Goal: Task Accomplishment & Management: Manage account settings

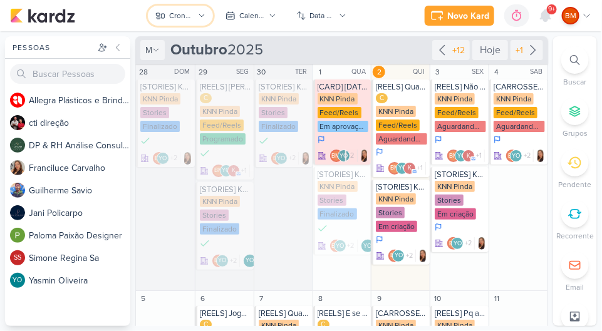
click at [183, 19] on div "Cronograma KNN Pinda" at bounding box center [181, 15] width 25 height 11
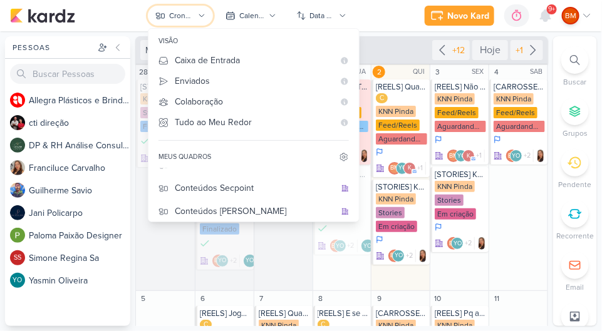
scroll to position [136, 0]
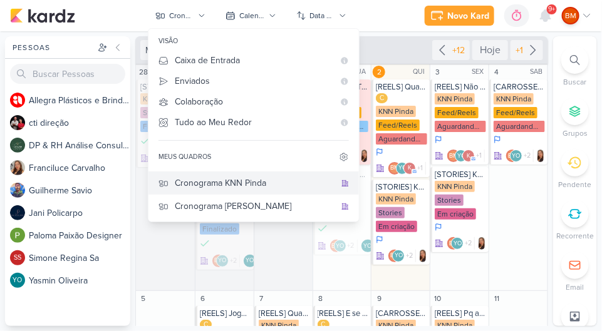
click at [266, 180] on div "Cronograma KNN Pinda" at bounding box center [255, 183] width 160 height 13
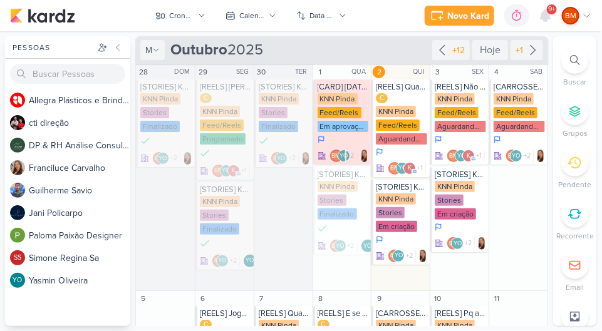
click at [401, 210] on div "KNN Pinda Stories Em criação" at bounding box center [401, 213] width 51 height 40
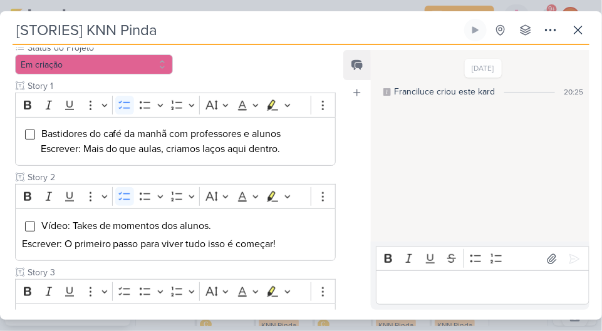
scroll to position [234, 0]
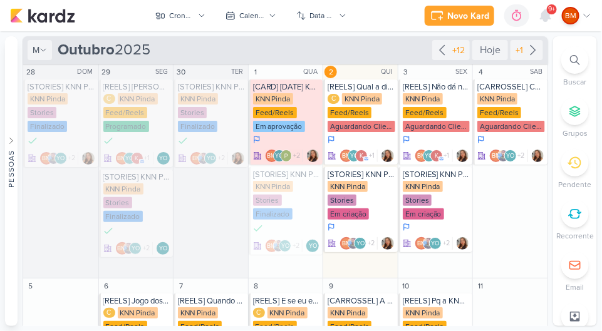
click at [353, 187] on div "KNN Pinda" at bounding box center [347, 186] width 40 height 11
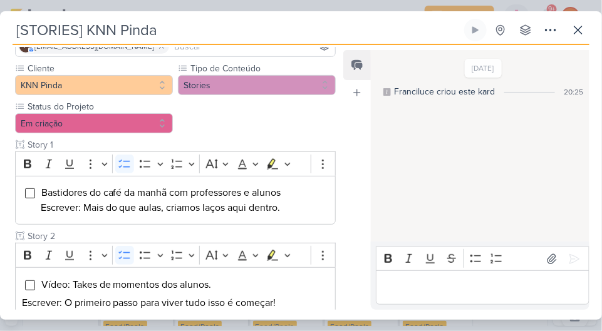
scroll to position [177, 0]
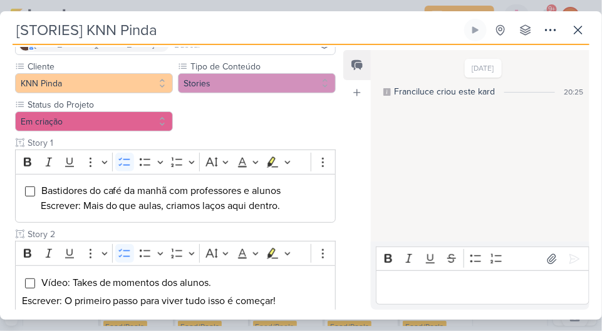
click at [28, 187] on input "Editor editing area: main" at bounding box center [30, 192] width 10 height 10
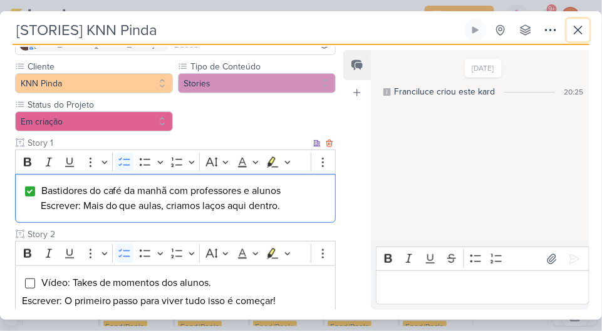
click at [584, 21] on button at bounding box center [578, 30] width 23 height 23
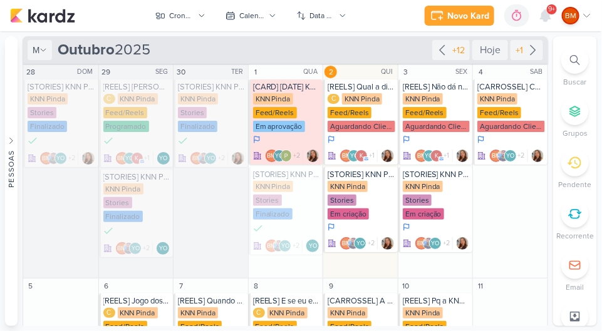
click at [355, 212] on div "Em criação" at bounding box center [347, 214] width 41 height 11
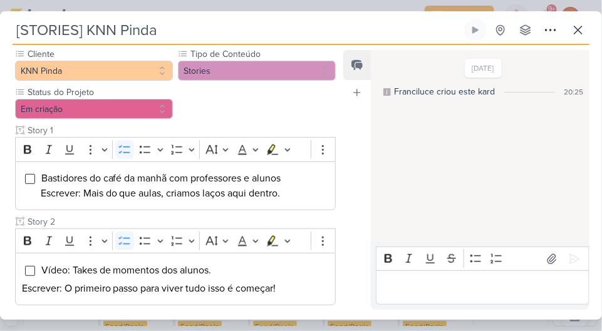
scroll to position [191, 0]
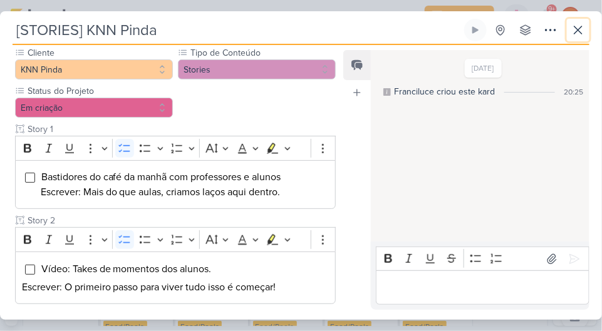
click at [584, 26] on icon at bounding box center [577, 30] width 15 height 15
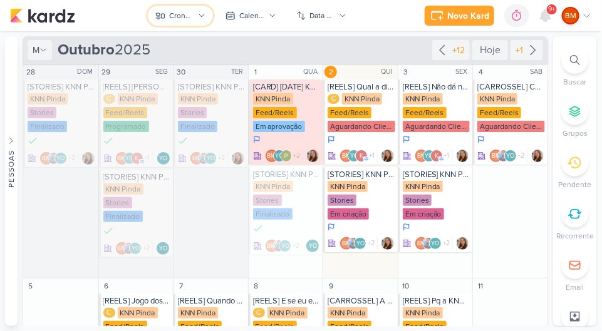
click at [192, 22] on button "Cronograma KNN Pinda" at bounding box center [180, 16] width 65 height 20
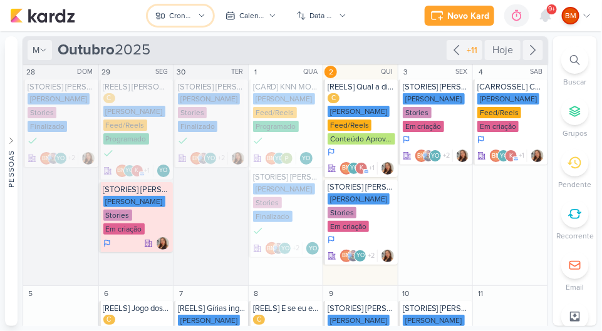
click at [178, 20] on div "Cronograma [PERSON_NAME]" at bounding box center [181, 15] width 25 height 11
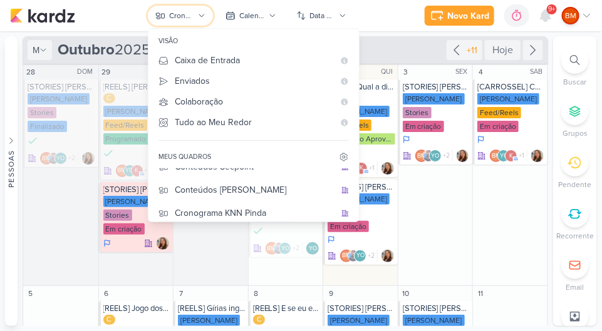
scroll to position [136, 0]
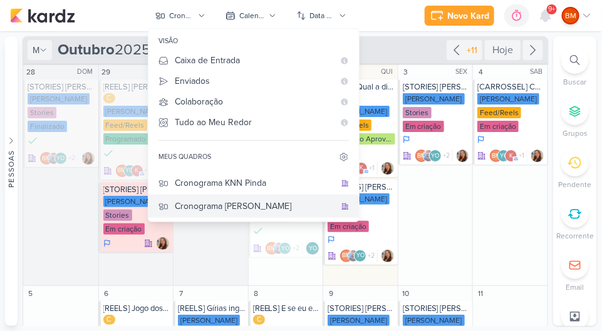
click at [269, 204] on div "Cronograma [PERSON_NAME]" at bounding box center [255, 206] width 160 height 13
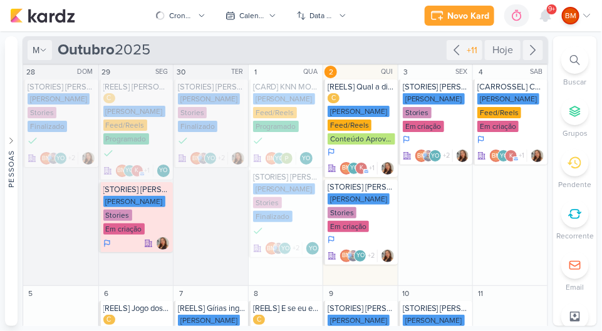
click at [359, 193] on div "[PERSON_NAME]" at bounding box center [358, 198] width 62 height 11
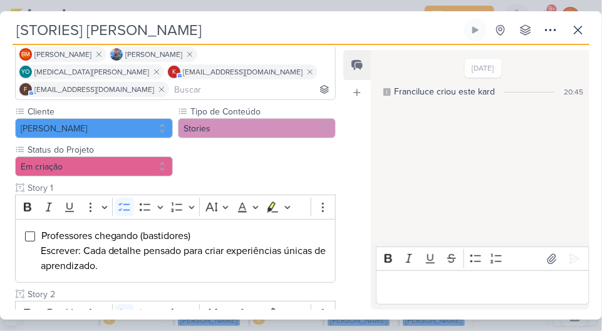
scroll to position [219, 0]
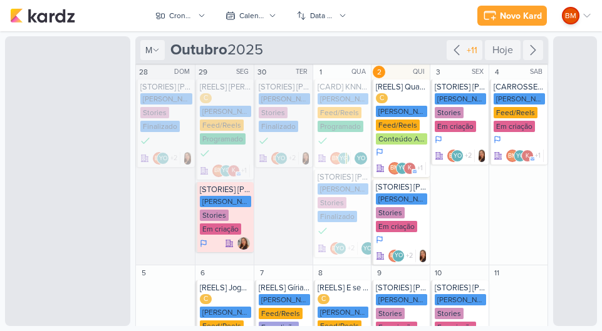
click at [399, 201] on div "[PERSON_NAME]" at bounding box center [401, 198] width 51 height 11
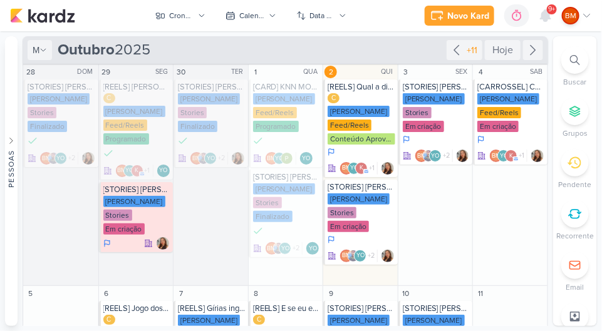
click at [349, 193] on div "KNN Moreira Stories Em criação" at bounding box center [361, 213] width 68 height 40
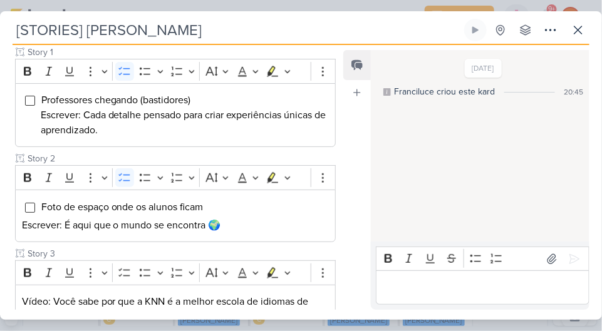
scroll to position [272, 0]
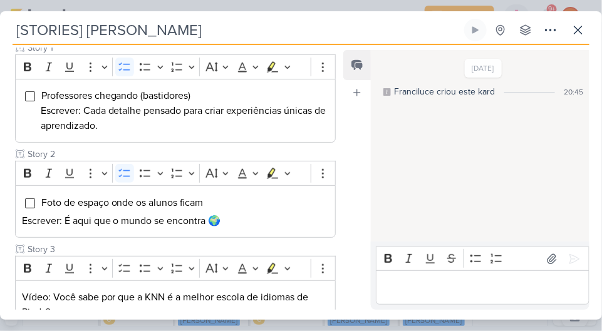
click at [26, 91] on input "Editor editing area: main" at bounding box center [30, 96] width 10 height 10
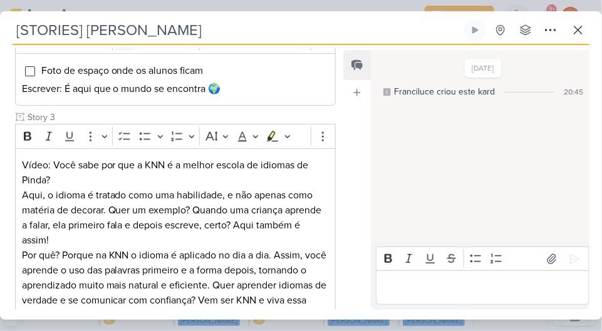
scroll to position [379, 0]
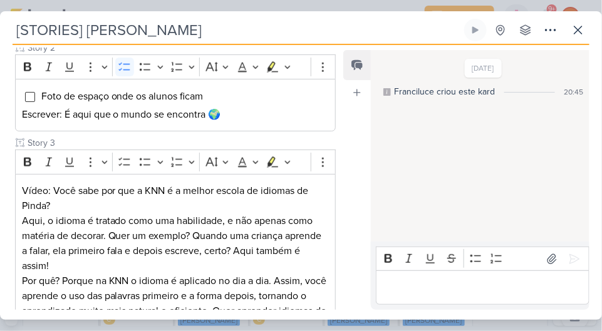
click at [29, 92] on input "Editor editing area: main" at bounding box center [30, 97] width 10 height 10
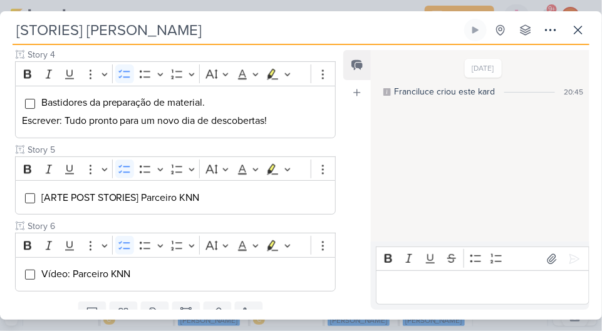
scroll to position [724, 0]
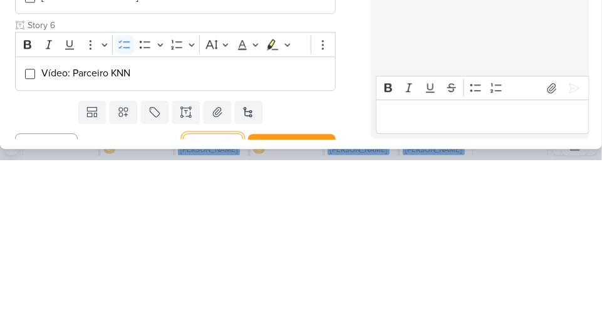
click at [224, 304] on button "Salvar" at bounding box center [213, 316] width 60 height 24
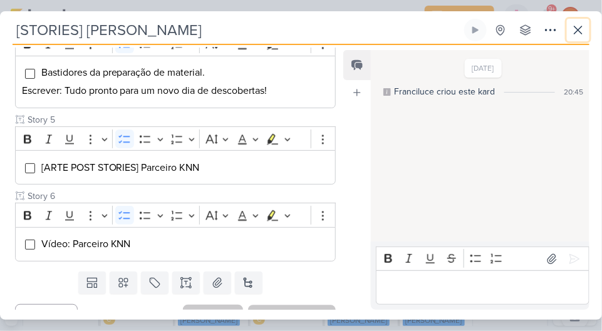
click at [575, 24] on icon at bounding box center [577, 30] width 15 height 15
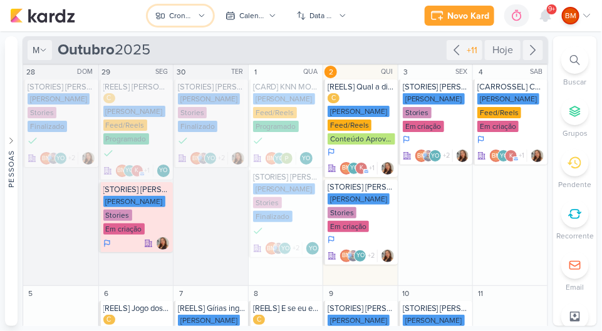
click at [179, 16] on div "Cronograma [PERSON_NAME]" at bounding box center [181, 15] width 25 height 11
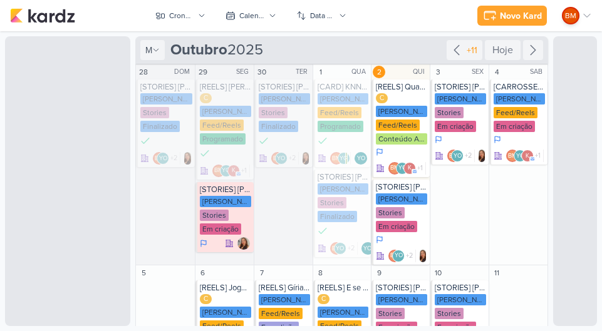
click at [202, 15] on icon at bounding box center [202, 16] width 8 height 8
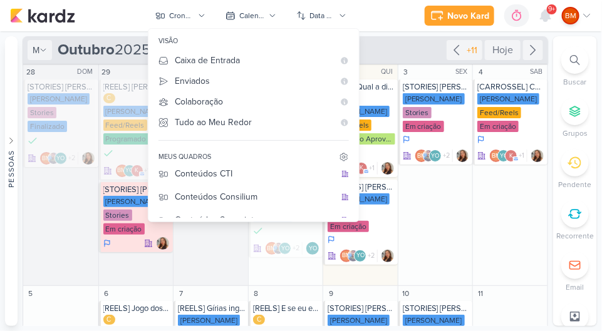
scroll to position [53, 0]
click at [248, 168] on div "Conteúdos CTI" at bounding box center [255, 173] width 160 height 13
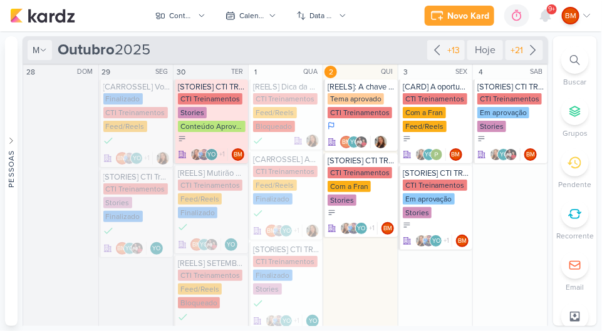
click at [356, 187] on div "Com a Fran" at bounding box center [348, 186] width 43 height 11
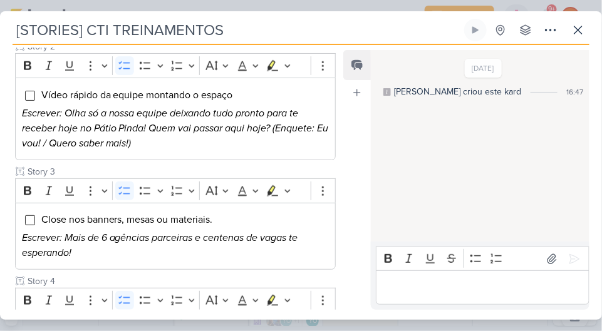
scroll to position [368, 0]
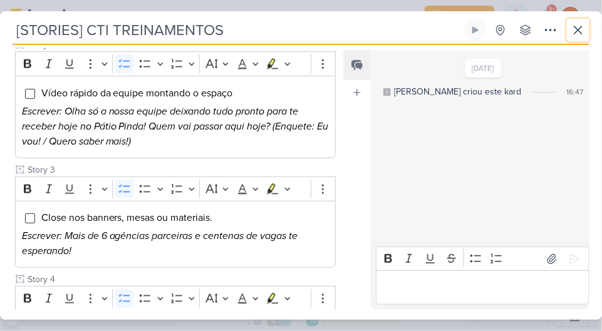
click at [571, 23] on icon at bounding box center [577, 30] width 15 height 15
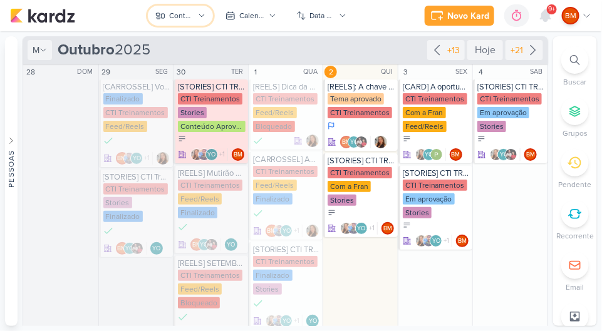
click at [198, 19] on icon at bounding box center [202, 16] width 8 height 8
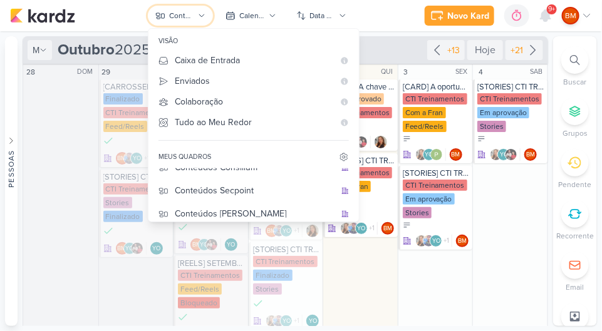
scroll to position [60, 0]
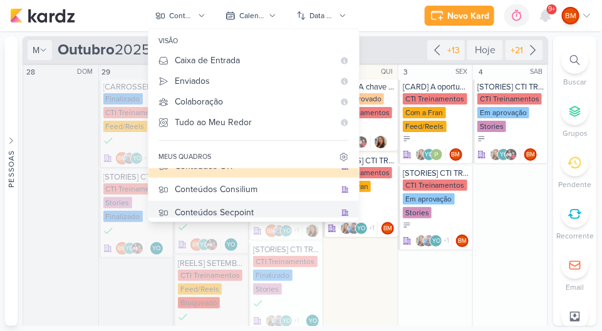
click at [262, 205] on button "Conteúdos Secpoint" at bounding box center [253, 212] width 210 height 23
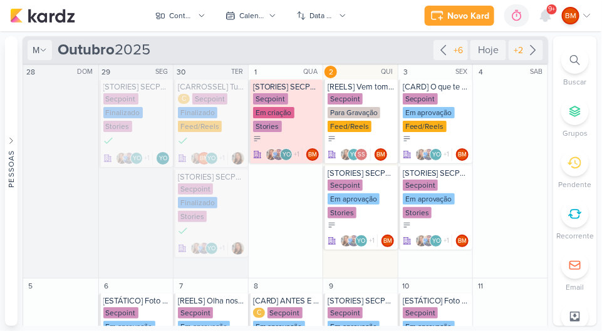
click at [366, 188] on div "Secpoint Em aprovação Stories" at bounding box center [361, 200] width 68 height 40
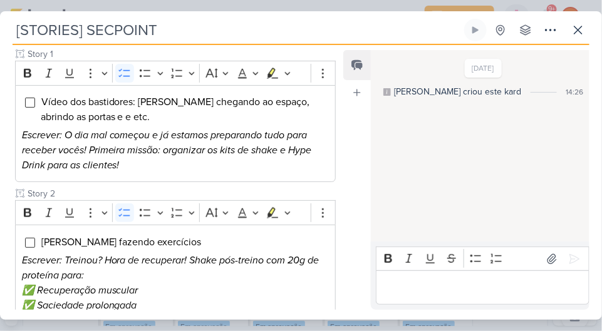
scroll to position [247, 0]
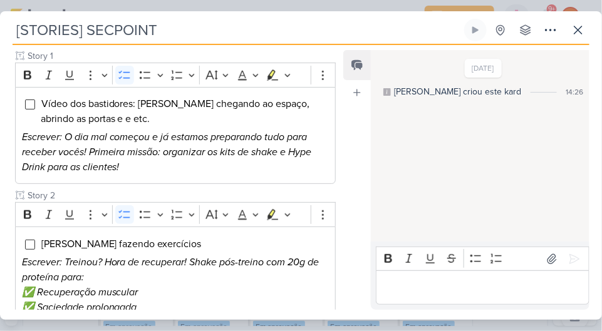
click at [32, 101] on input "Editor editing area: main" at bounding box center [30, 105] width 10 height 10
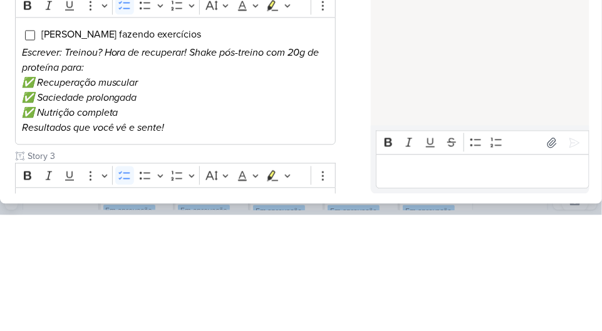
scroll to position [330, 0]
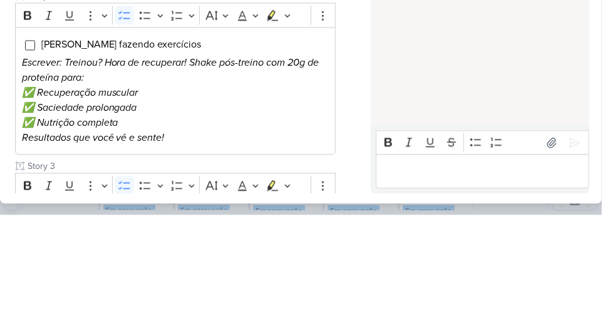
click at [29, 157] on input "Editor editing area: main" at bounding box center [30, 162] width 10 height 10
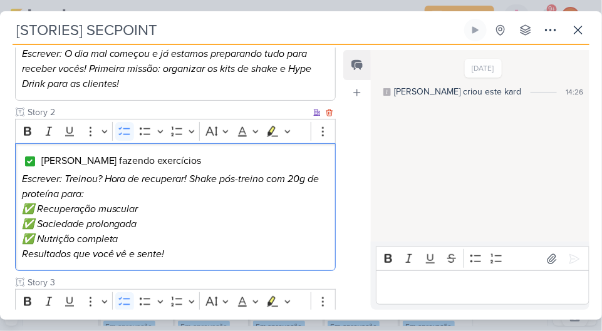
scroll to position [649, 0]
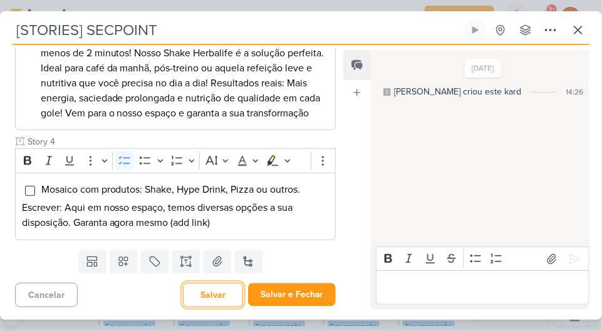
click at [224, 294] on button "Salvar" at bounding box center [213, 295] width 60 height 24
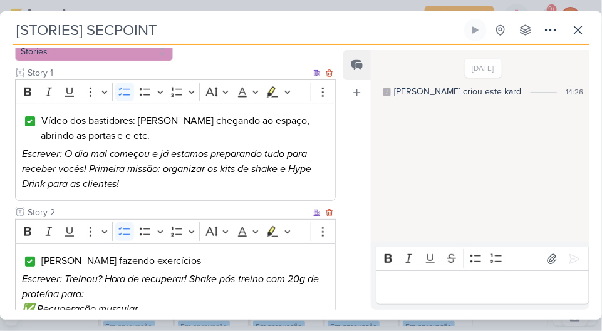
scroll to position [187, 0]
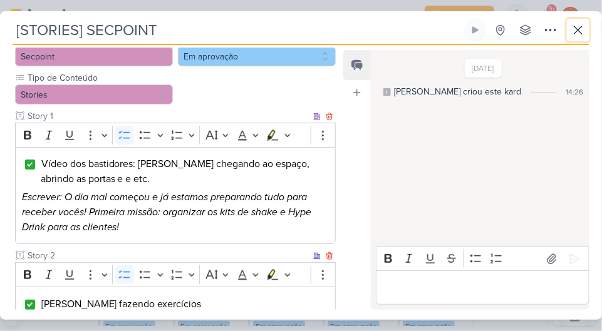
click at [569, 24] on button at bounding box center [578, 30] width 23 height 23
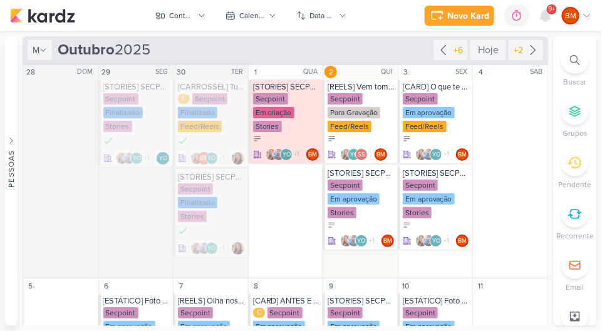
click at [283, 87] on div "[STORIES] SECPOINT" at bounding box center [287, 87] width 68 height 10
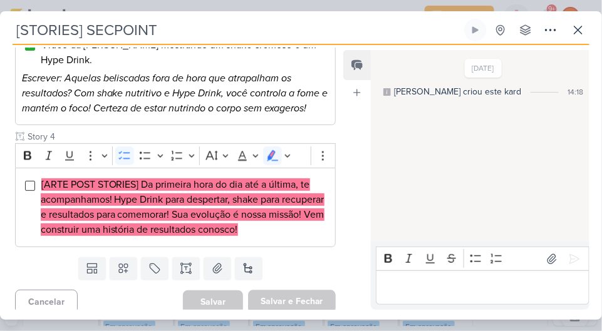
scroll to position [589, 0]
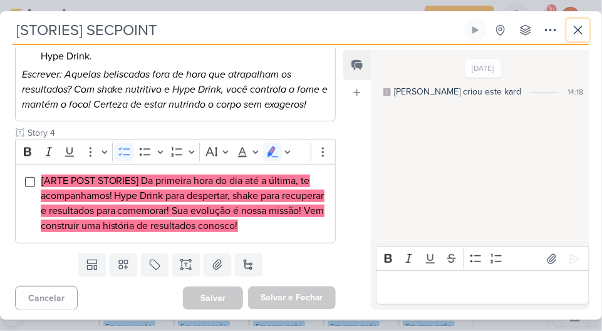
click at [569, 24] on button at bounding box center [578, 30] width 23 height 23
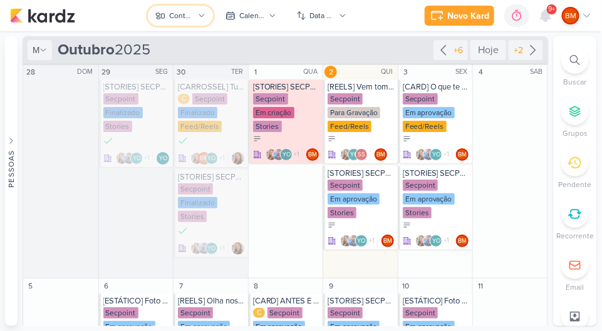
click at [189, 23] on button "Conteúdos Secpoint" at bounding box center [180, 16] width 65 height 20
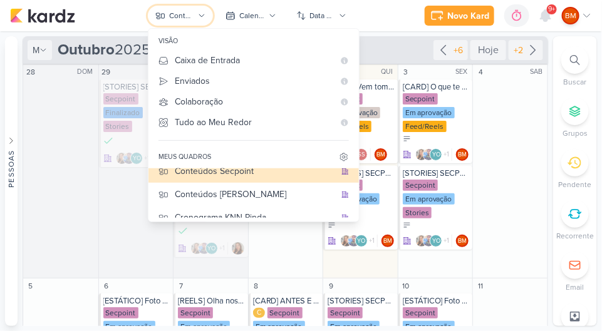
scroll to position [98, 0]
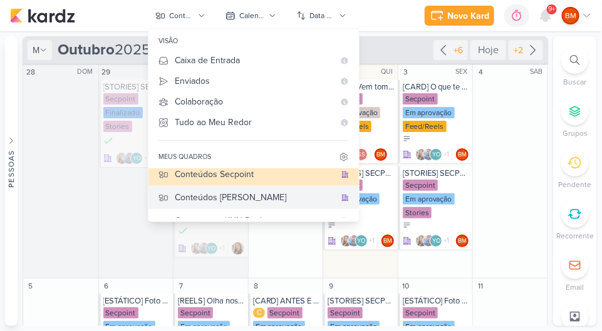
click at [262, 191] on div "Conteúdos [PERSON_NAME]" at bounding box center [255, 197] width 160 height 13
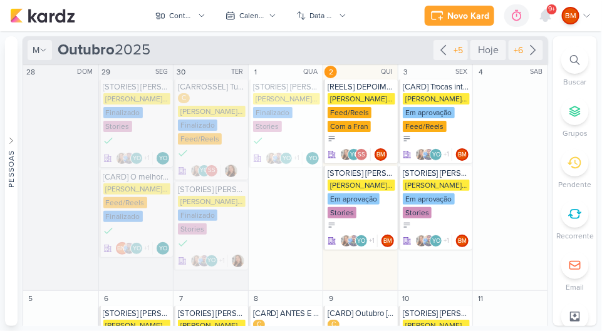
click at [358, 212] on div "[PERSON_NAME] Resec Em aprovação Stories" at bounding box center [361, 200] width 68 height 40
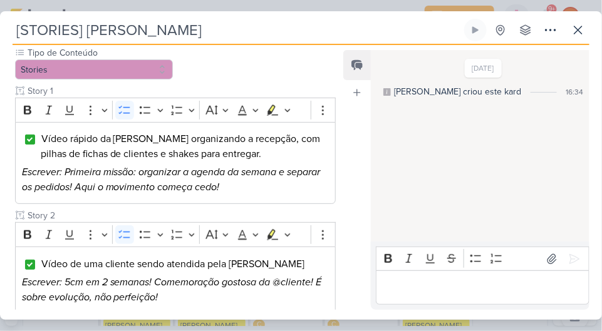
scroll to position [213, 0]
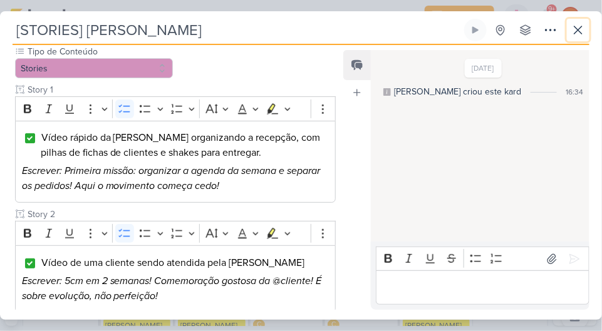
click at [570, 23] on button at bounding box center [578, 30] width 23 height 23
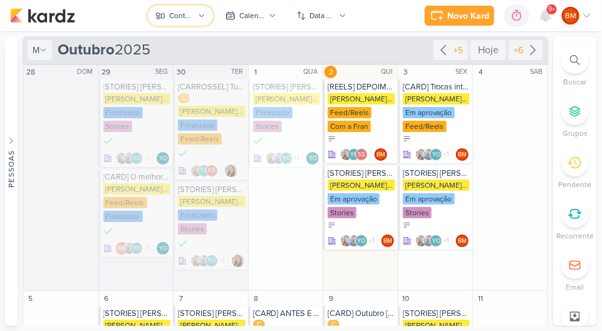
click at [180, 6] on button "Conteúdos [PERSON_NAME]" at bounding box center [180, 16] width 65 height 20
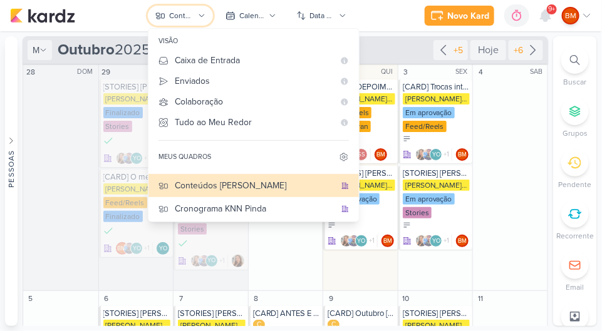
scroll to position [110, 0]
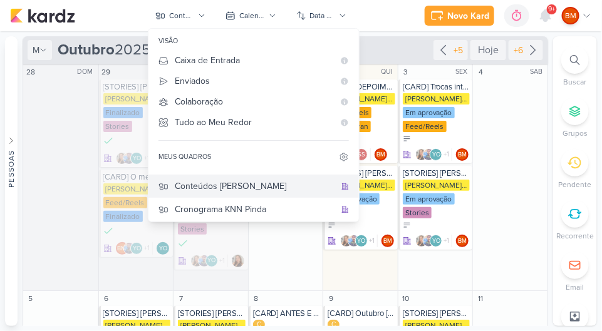
click at [228, 180] on div "Conteúdos [PERSON_NAME]" at bounding box center [255, 186] width 160 height 13
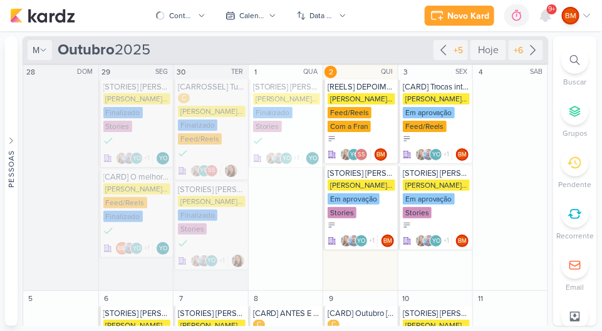
click at [359, 188] on div "[PERSON_NAME] Resec" at bounding box center [361, 185] width 68 height 11
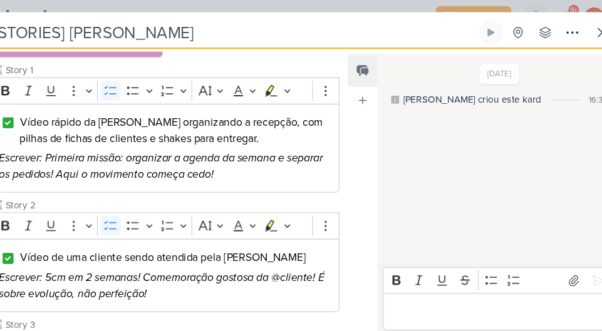
scroll to position [234, 0]
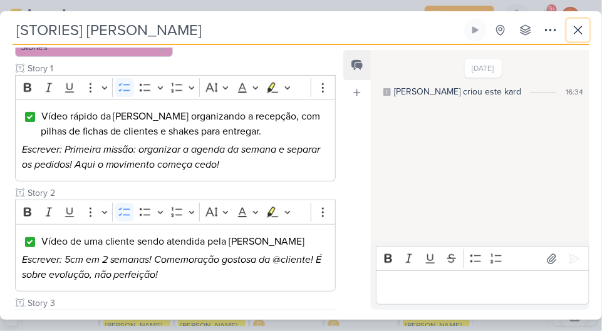
click at [570, 26] on icon at bounding box center [577, 30] width 15 height 15
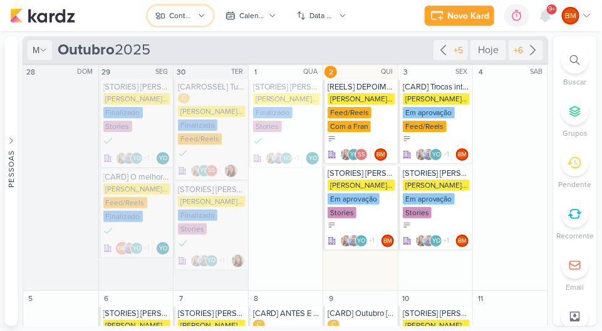
click at [172, 20] on div "Conteúdos [PERSON_NAME]" at bounding box center [181, 15] width 25 height 11
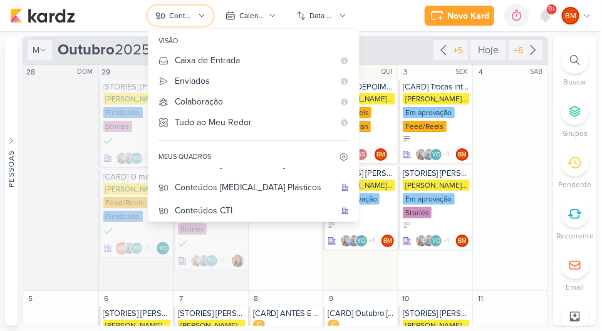
scroll to position [39, 0]
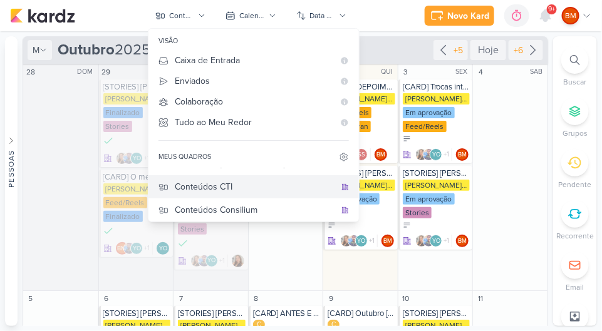
click at [214, 185] on div "Conteúdos CTI" at bounding box center [255, 186] width 160 height 13
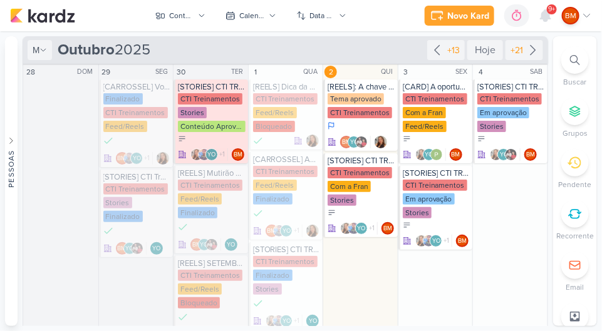
click at [374, 185] on div "CTI Treinamentos Com a Fran Stories" at bounding box center [361, 187] width 68 height 40
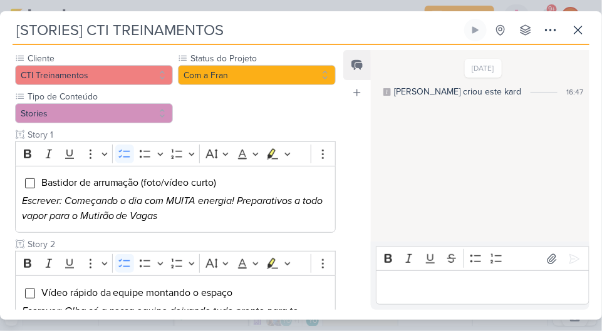
scroll to position [246, 0]
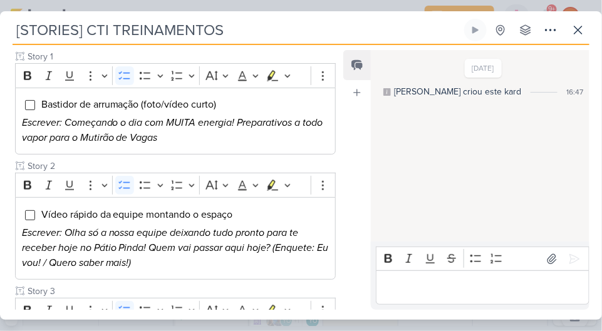
click at [29, 100] on input "Editor editing area: main" at bounding box center [30, 105] width 10 height 10
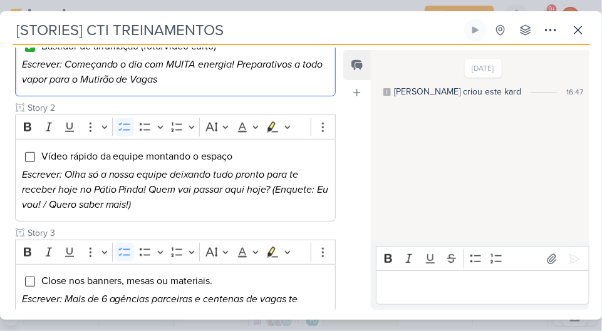
scroll to position [295, 0]
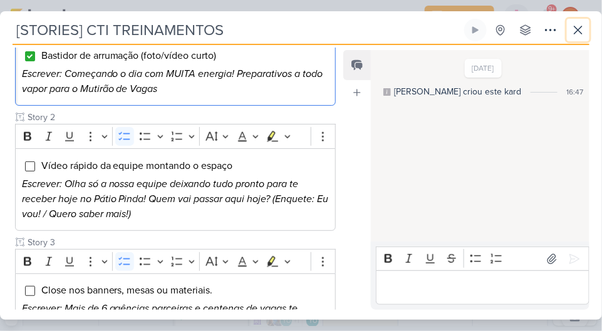
click at [579, 23] on icon at bounding box center [577, 30] width 15 height 15
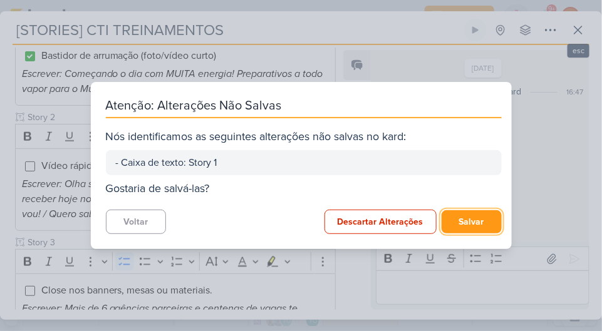
click at [478, 219] on button "Salvar" at bounding box center [471, 221] width 60 height 23
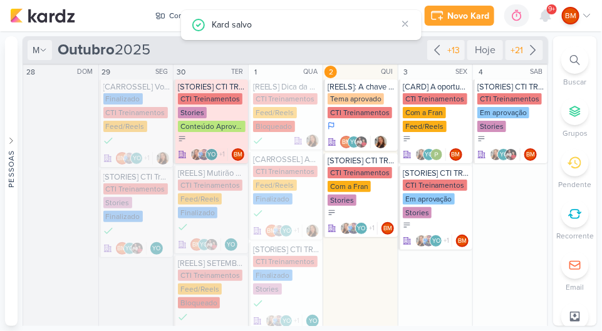
click at [405, 25] on icon at bounding box center [405, 24] width 10 height 10
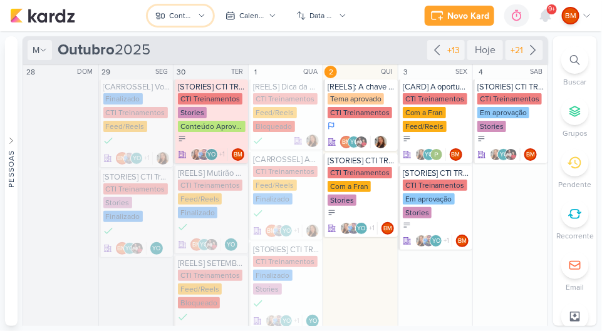
click at [195, 8] on button "Conteúdos CTI" at bounding box center [180, 16] width 65 height 20
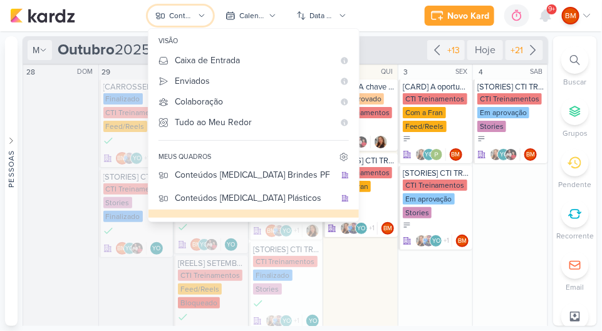
scroll to position [0, 0]
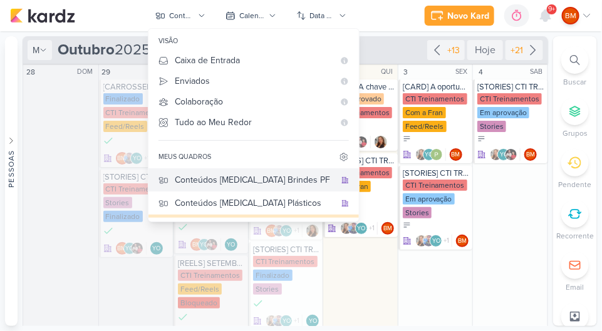
click at [282, 175] on div "Conteúdos [MEDICAL_DATA] Brindes PF" at bounding box center [255, 179] width 160 height 13
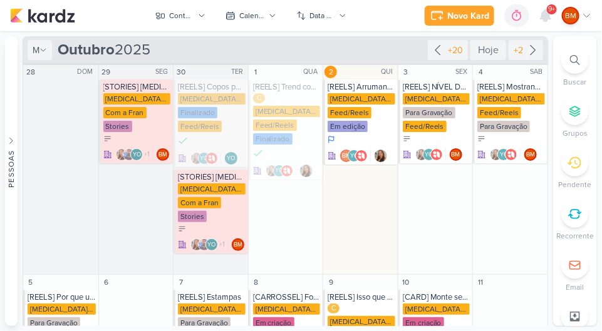
click at [363, 106] on div "[MEDICAL_DATA] Brindes PF Feed/Reels Em edição" at bounding box center [361, 113] width 68 height 40
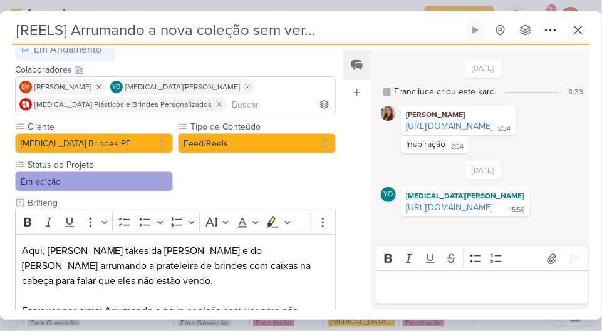
scroll to position [186, 0]
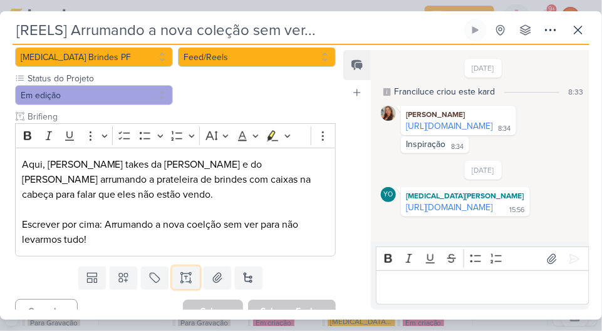
click at [191, 267] on button at bounding box center [186, 278] width 28 height 23
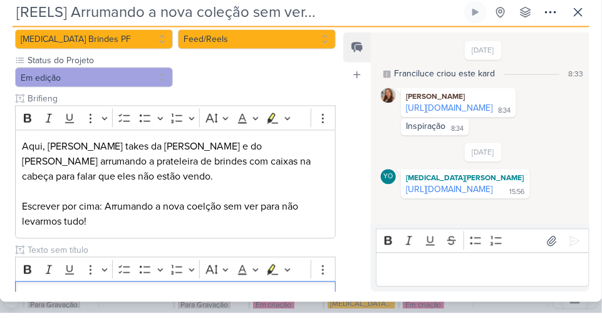
scroll to position [0, 0]
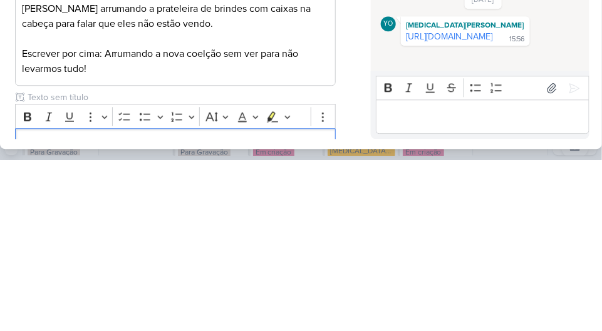
click at [212, 262] on input "text" at bounding box center [180, 268] width 311 height 13
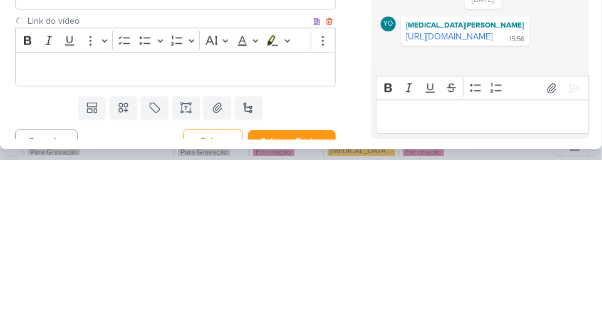
type input "Link do vídeo"
click at [227, 300] on button "Salvar" at bounding box center [213, 312] width 60 height 24
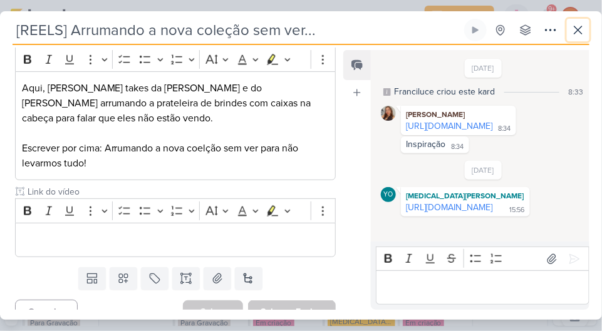
click at [576, 28] on icon at bounding box center [577, 30] width 15 height 15
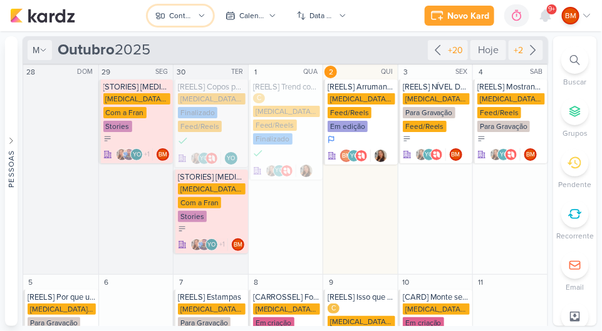
click at [193, 17] on div "Conteúdos [MEDICAL_DATA] Brindes PF" at bounding box center [181, 15] width 25 height 11
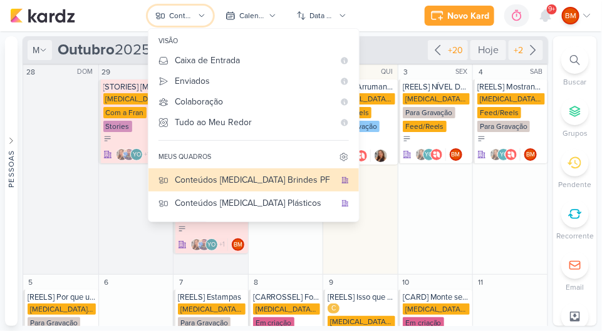
scroll to position [31, 0]
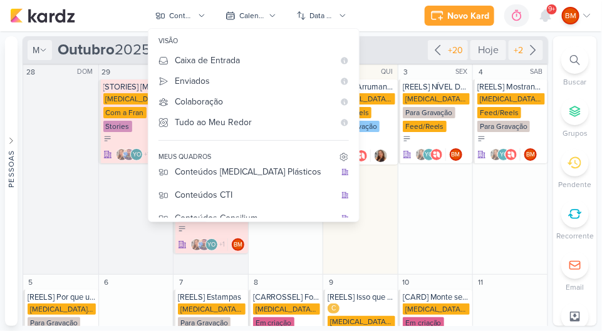
click at [271, 162] on div "meus quadros" at bounding box center [253, 157] width 210 height 23
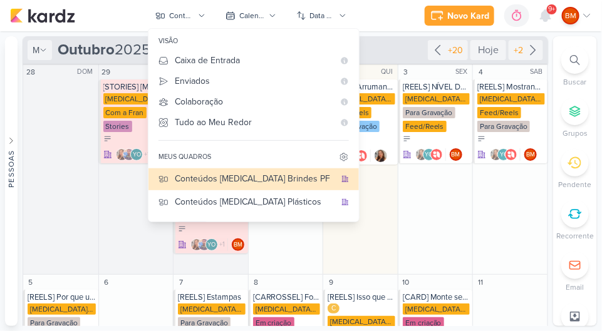
scroll to position [0, 0]
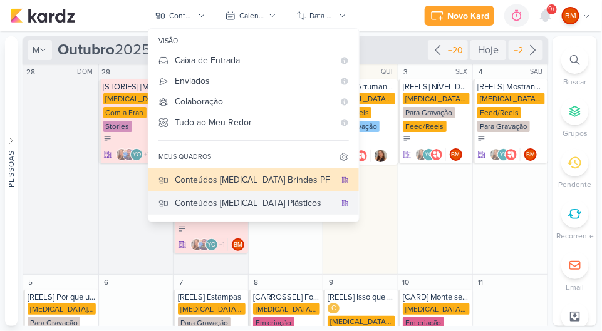
click at [266, 192] on button "Conteúdos [MEDICAL_DATA] Plásticos" at bounding box center [253, 203] width 210 height 23
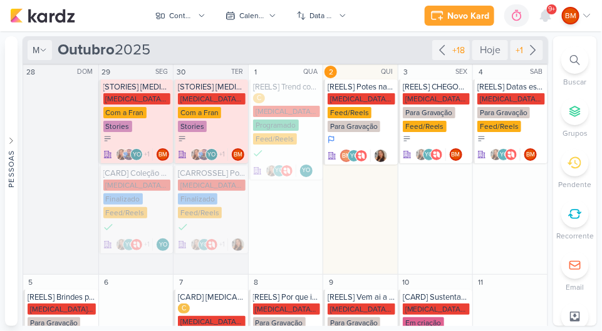
click at [374, 123] on div "Para Gravação" at bounding box center [353, 126] width 53 height 11
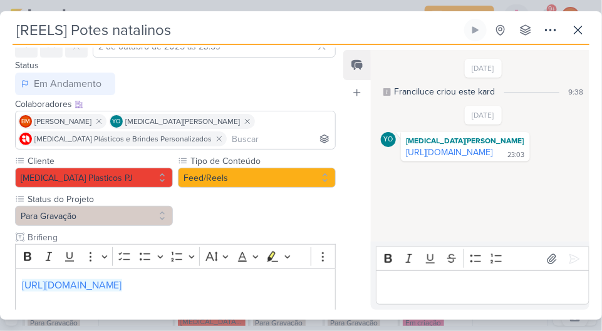
scroll to position [64, 0]
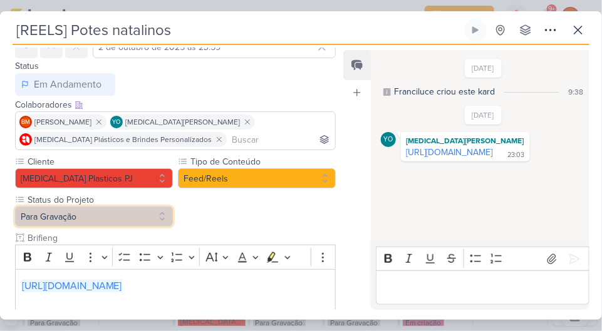
click at [145, 215] on button "Para Gravação" at bounding box center [94, 217] width 158 height 20
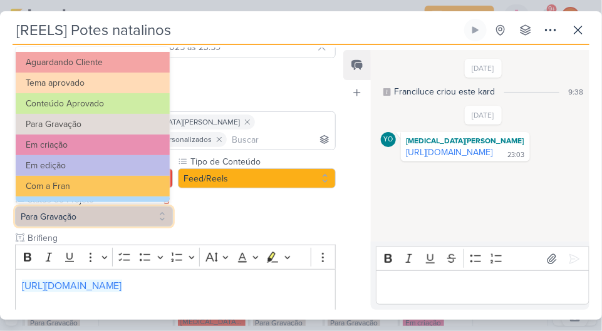
scroll to position [21, 0]
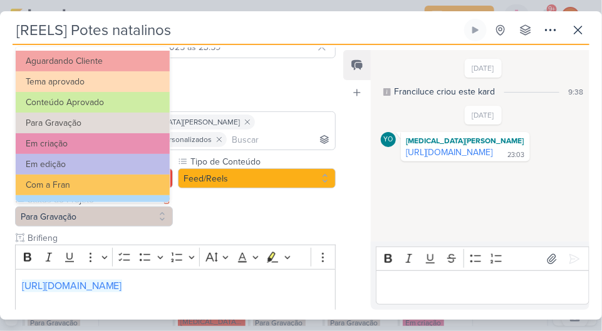
click at [127, 167] on button "Em edição" at bounding box center [93, 164] width 154 height 21
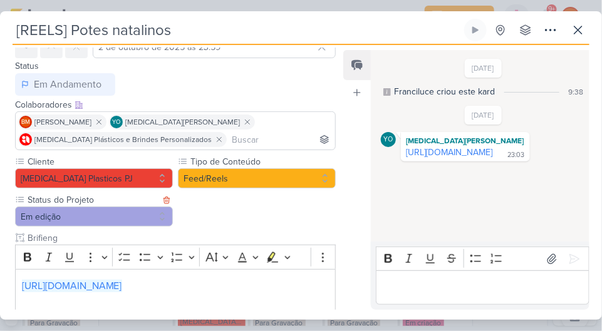
scroll to position [231, 0]
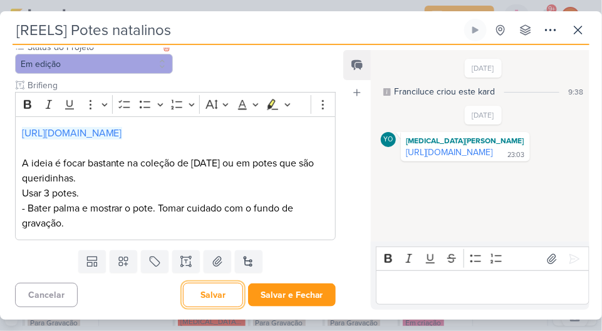
click at [204, 297] on button "Salvar" at bounding box center [213, 295] width 60 height 24
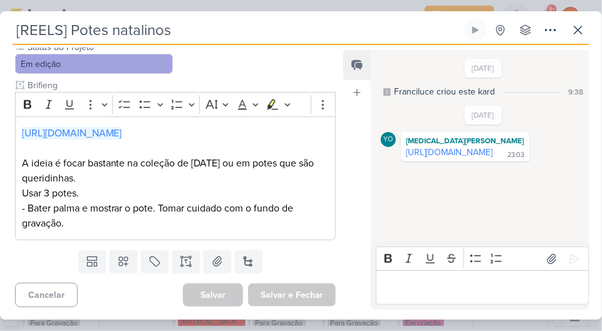
click at [122, 131] on link "[URL][DOMAIN_NAME]" at bounding box center [72, 133] width 100 height 13
